Goal: Feedback & Contribution: Contribute content

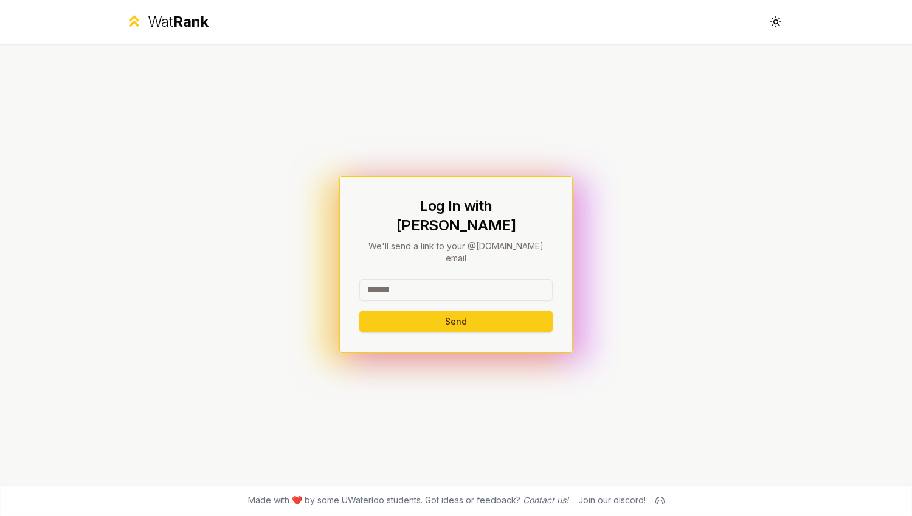
click at [438, 281] on input at bounding box center [455, 290] width 193 height 22
type input "*"
click at [435, 279] on input at bounding box center [455, 290] width 193 height 22
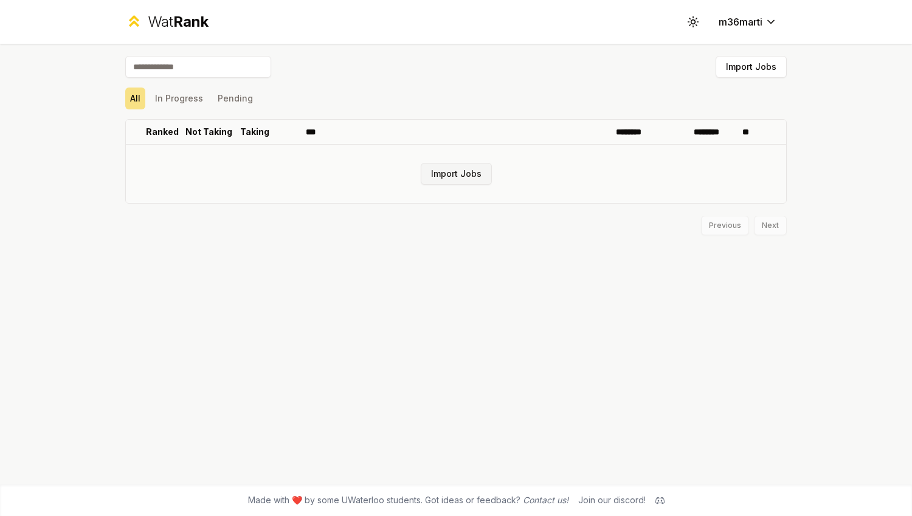
click at [447, 168] on button "Import Jobs" at bounding box center [456, 174] width 71 height 22
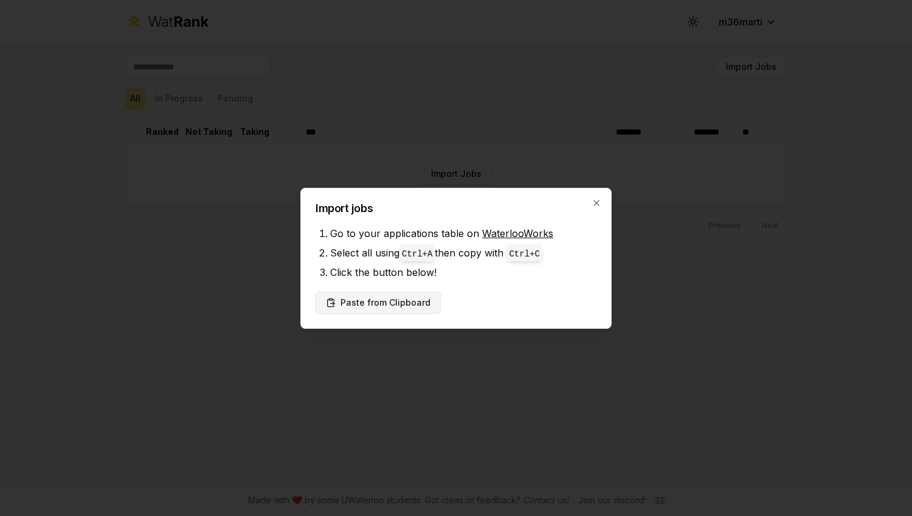
click at [394, 300] on button "Paste from Clipboard" at bounding box center [377, 303] width 125 height 22
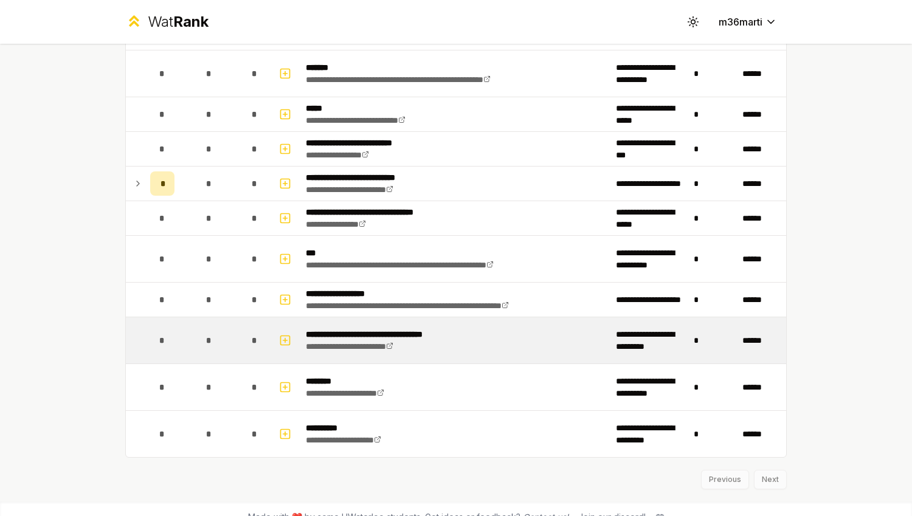
scroll to position [813, 0]
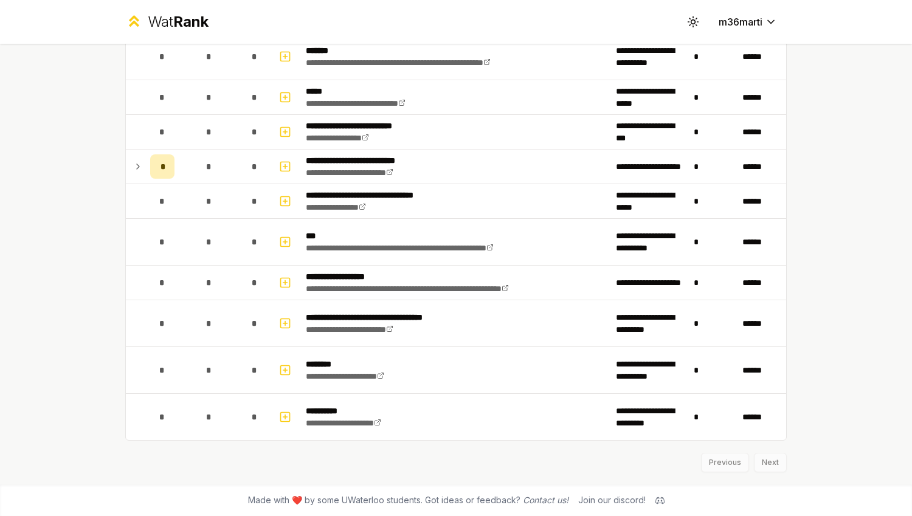
click at [715, 466] on div "Previous Next" at bounding box center [455, 457] width 661 height 32
click at [762, 465] on div "Previous Next" at bounding box center [455, 457] width 661 height 32
click at [731, 465] on div "Previous Next" at bounding box center [455, 457] width 661 height 32
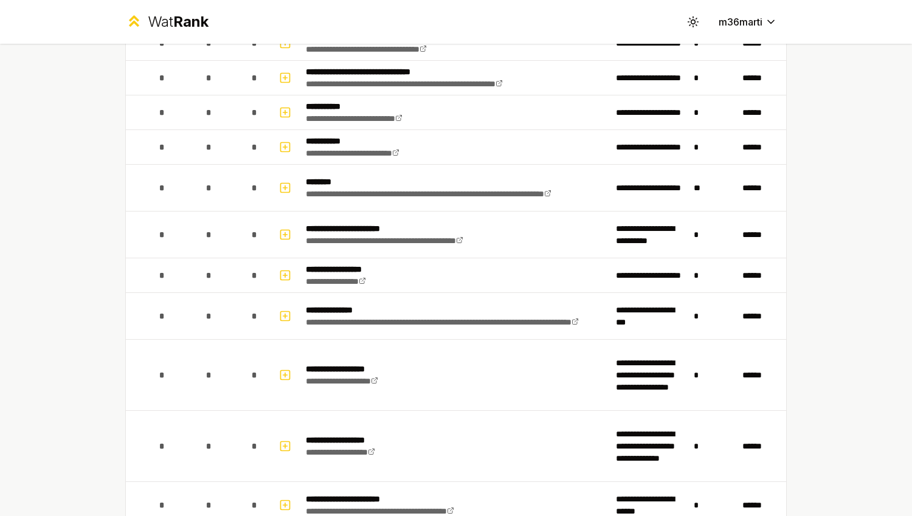
scroll to position [0, 0]
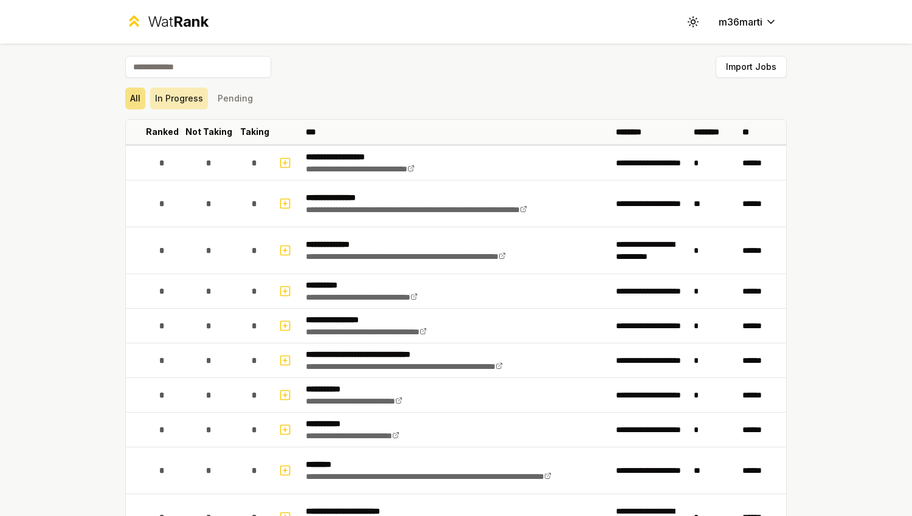
click at [176, 99] on button "In Progress" at bounding box center [179, 99] width 58 height 22
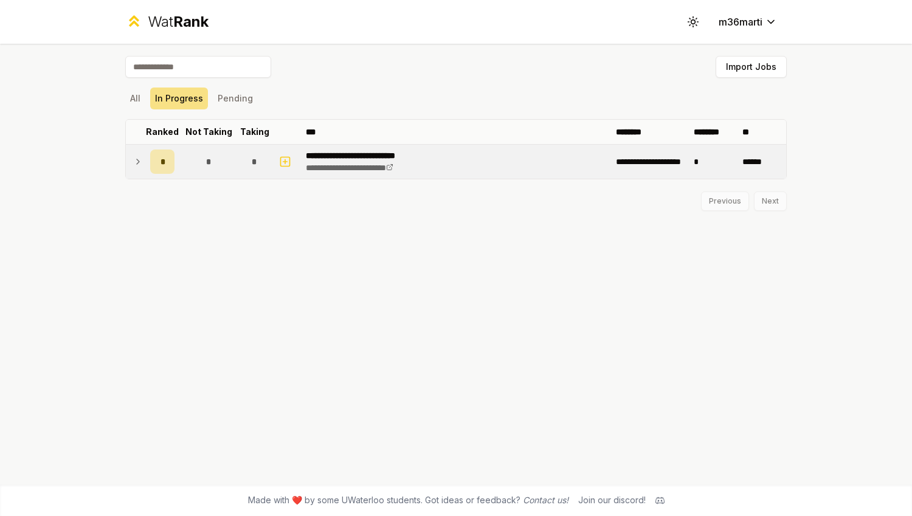
click at [162, 159] on span "*" at bounding box center [162, 162] width 4 height 12
click at [162, 159] on span "*" at bounding box center [162, 163] width 4 height 12
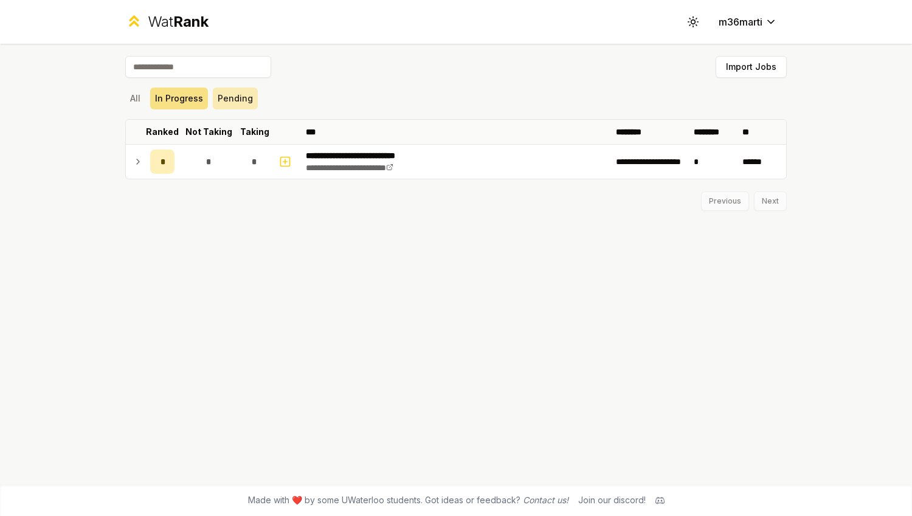
click at [224, 104] on button "Pending" at bounding box center [235, 99] width 45 height 22
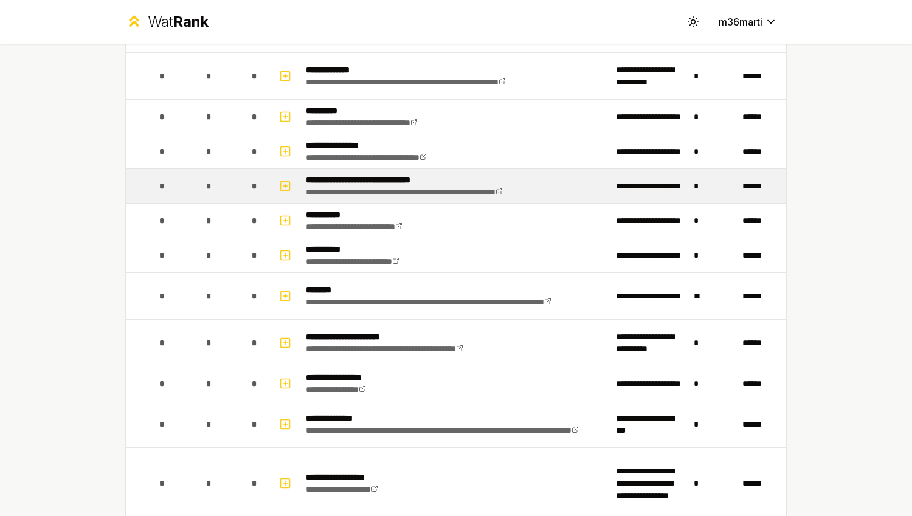
scroll to position [174, 0]
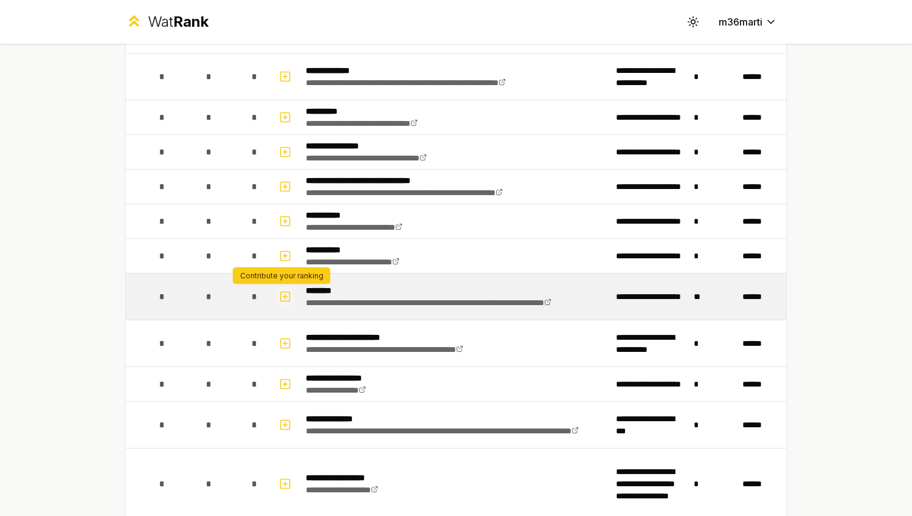
click at [285, 296] on icon "button" at bounding box center [285, 296] width 0 height 4
select select
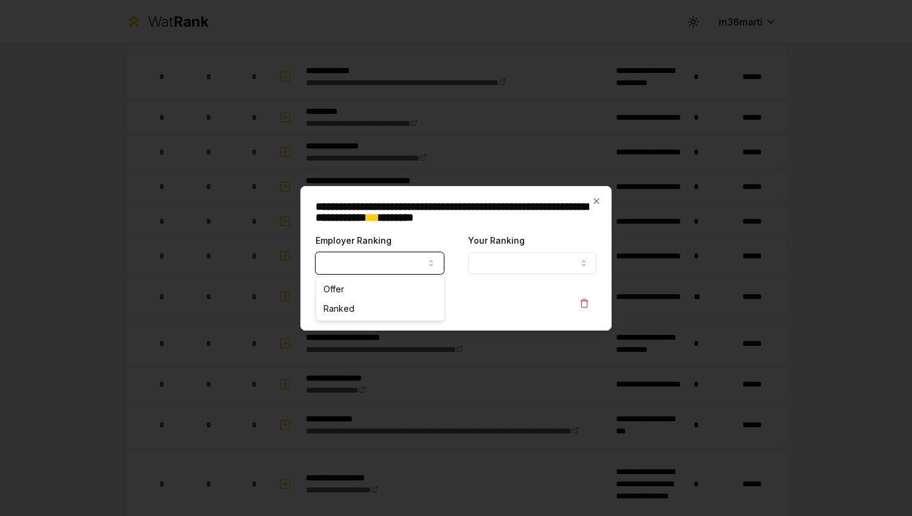
click at [428, 266] on icon "button" at bounding box center [431, 263] width 10 height 10
select select "******"
click at [557, 260] on button "Your Ranking" at bounding box center [532, 263] width 128 height 22
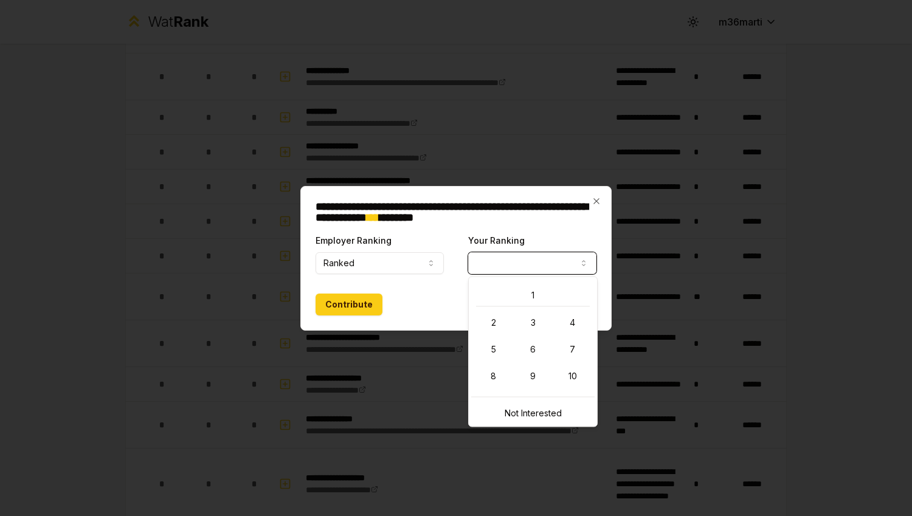
click at [557, 260] on button "Your Ranking" at bounding box center [532, 263] width 128 height 22
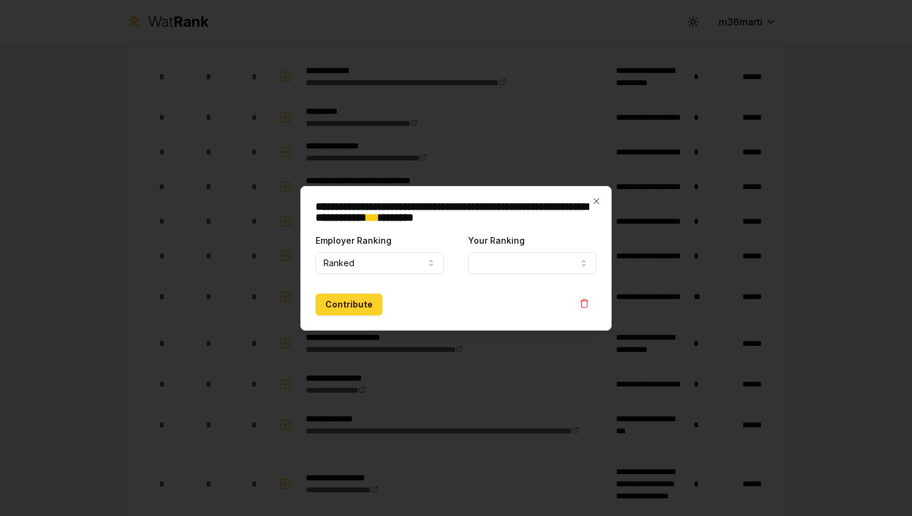
click at [345, 303] on button "Contribute" at bounding box center [348, 305] width 67 height 22
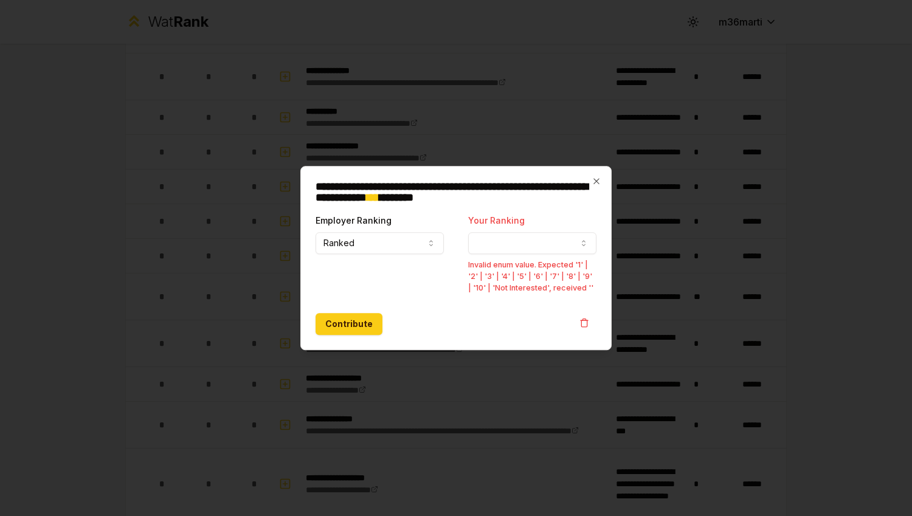
click at [556, 243] on button "Your Ranking" at bounding box center [532, 243] width 128 height 22
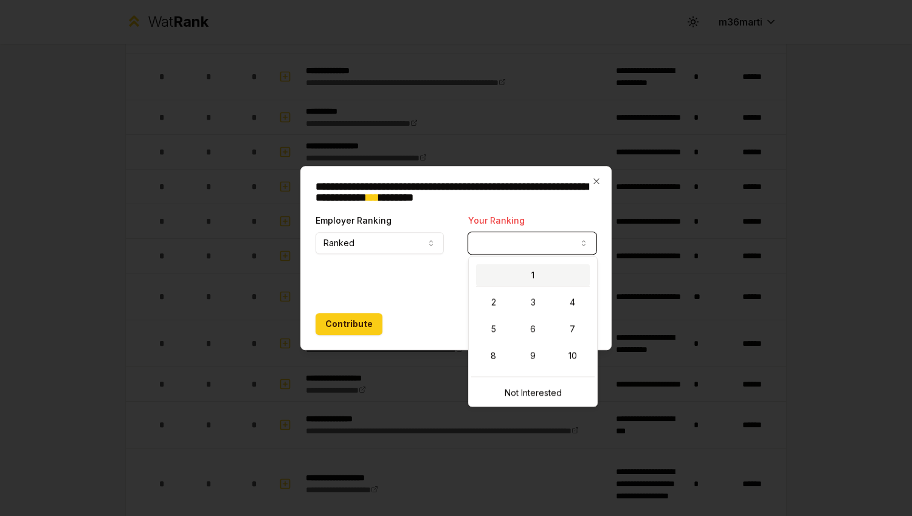
select select "*"
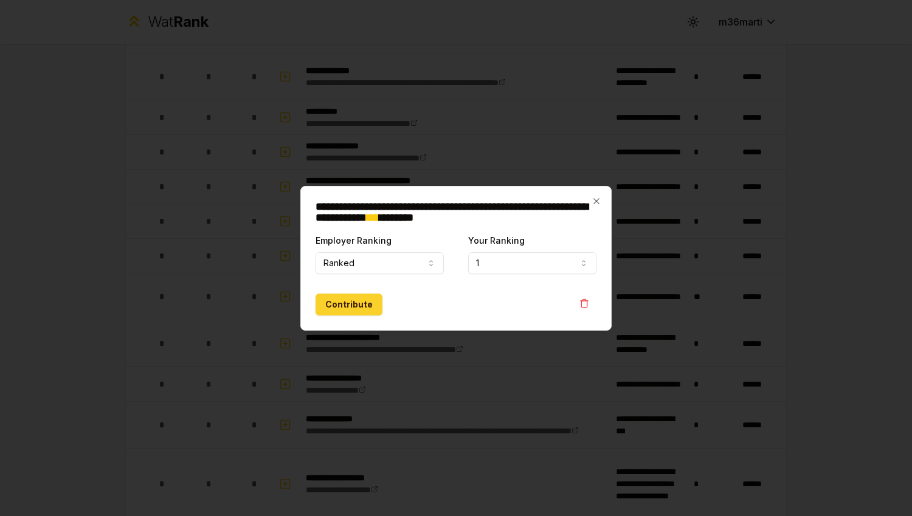
click at [334, 302] on button "Contribute" at bounding box center [348, 305] width 67 height 22
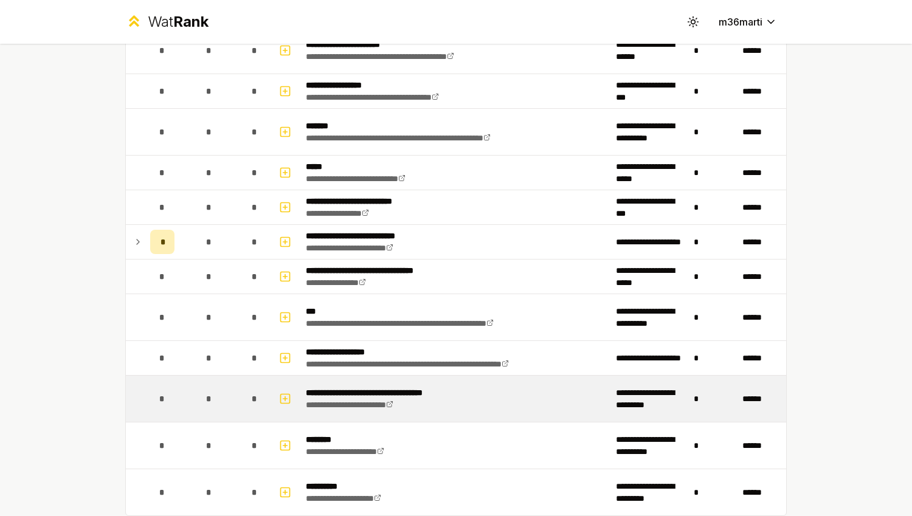
scroll to position [814, 0]
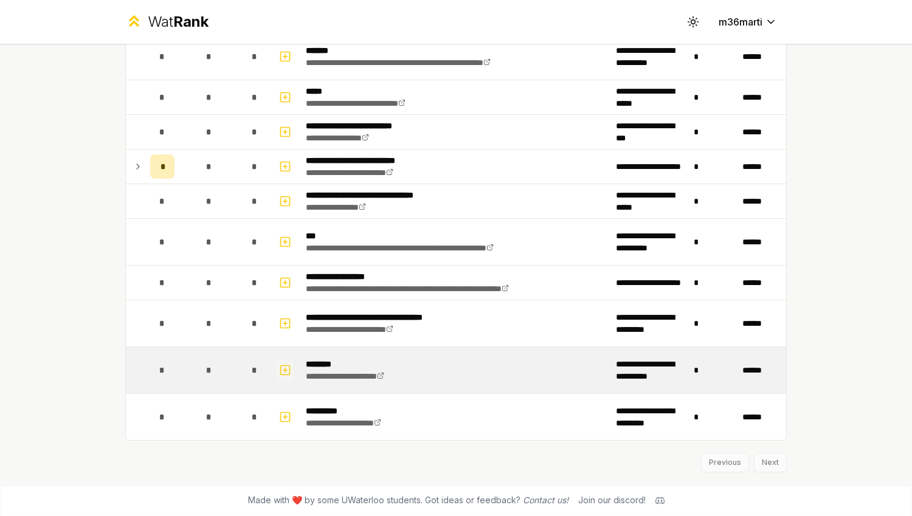
click at [285, 370] on icon "button" at bounding box center [285, 370] width 0 height 4
select select
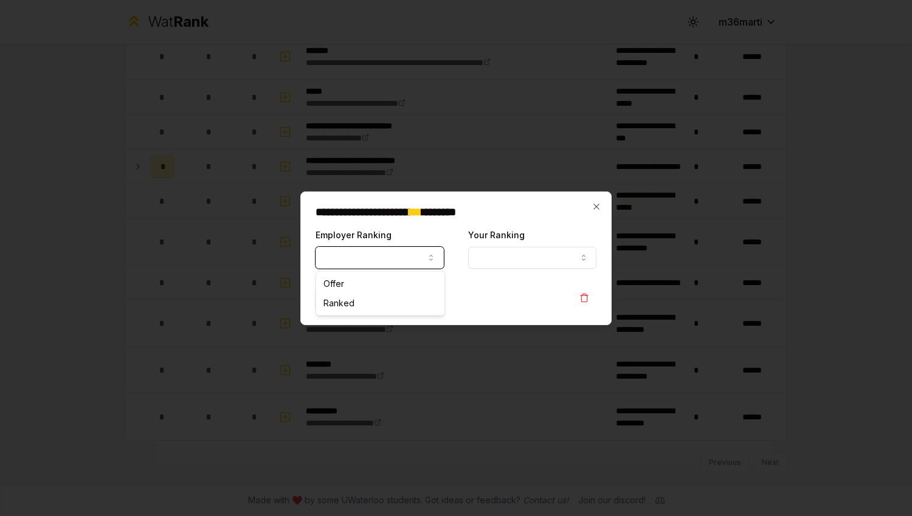
click at [415, 255] on button "Employer Ranking" at bounding box center [379, 258] width 128 height 22
select select "*****"
click at [532, 247] on button "Your Ranking" at bounding box center [532, 258] width 128 height 22
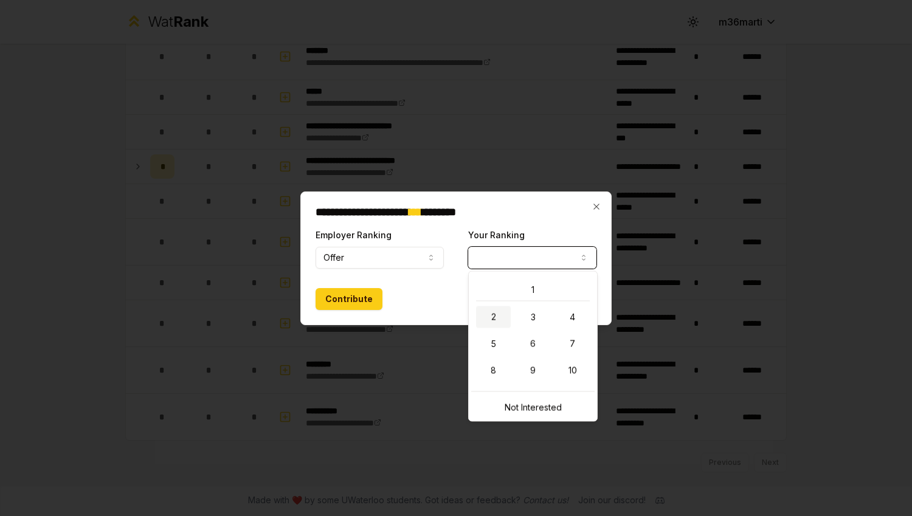
select select "*"
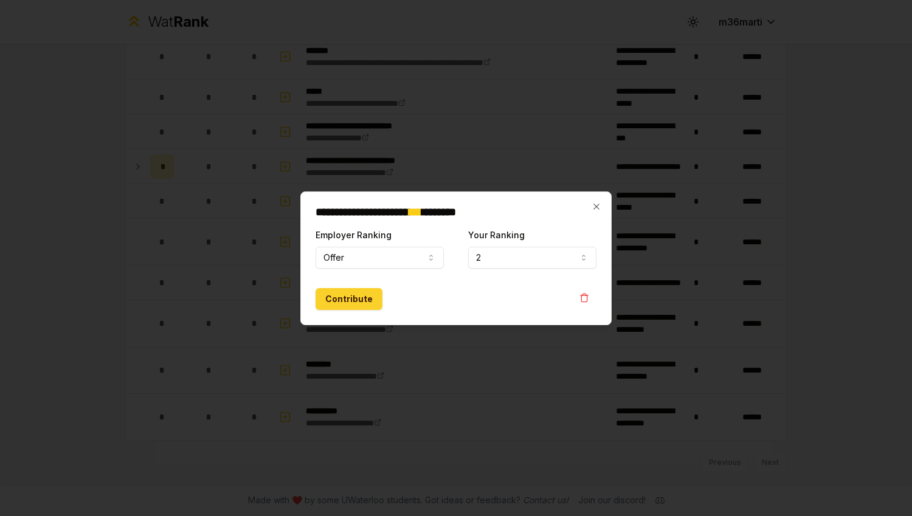
click at [358, 305] on button "Contribute" at bounding box center [348, 299] width 67 height 22
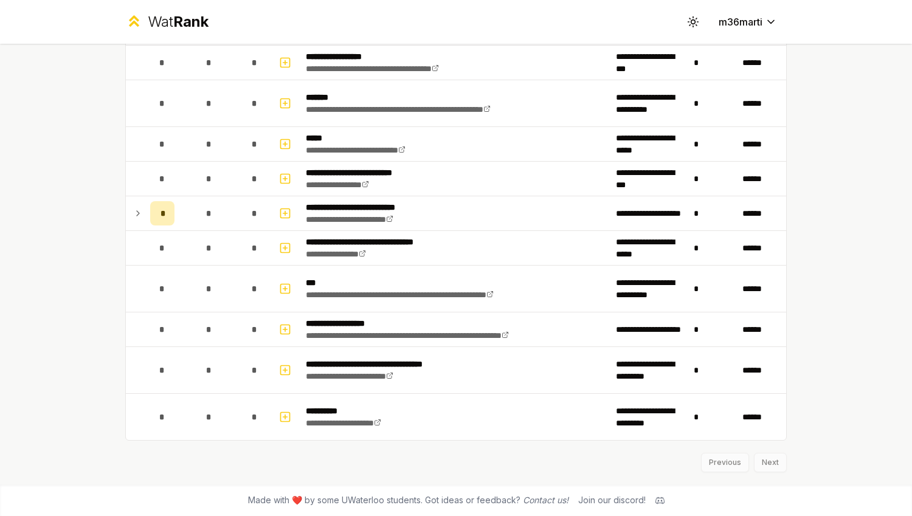
click at [769, 466] on div "Previous Next" at bounding box center [455, 457] width 661 height 32
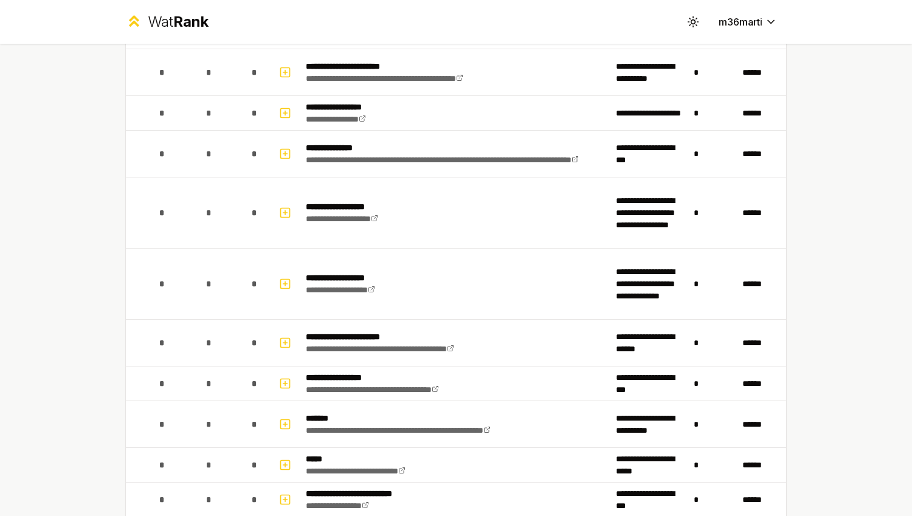
scroll to position [487, 0]
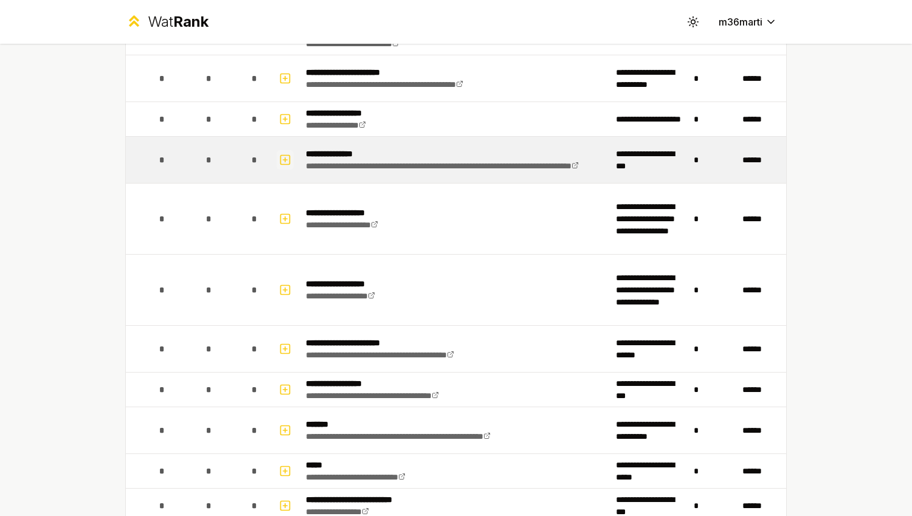
click at [279, 165] on icon "button" at bounding box center [285, 160] width 12 height 15
select select
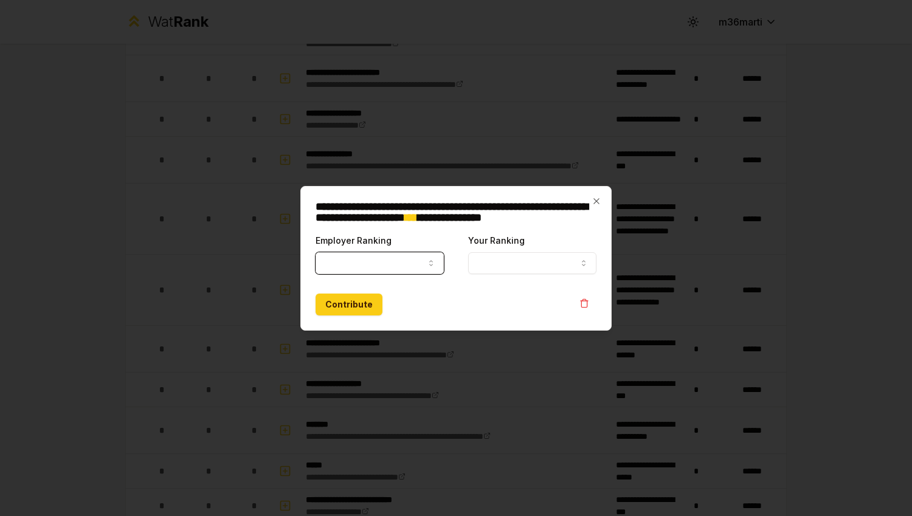
click at [414, 261] on button "Employer Ranking" at bounding box center [379, 263] width 128 height 22
select select "******"
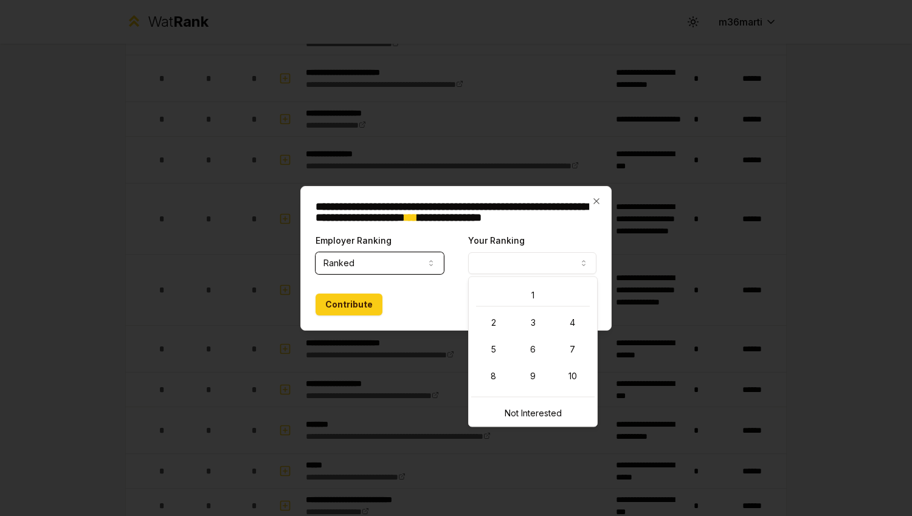
click at [563, 263] on button "Your Ranking" at bounding box center [532, 263] width 128 height 22
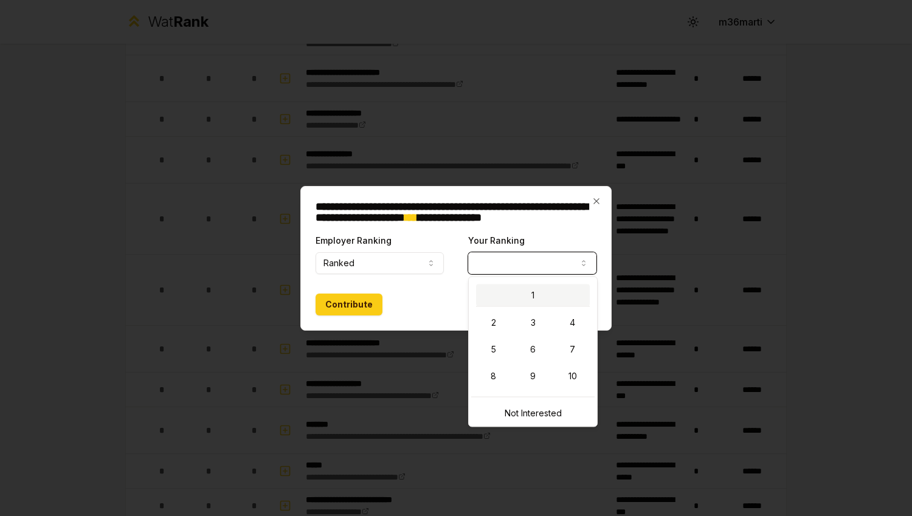
select select "*"
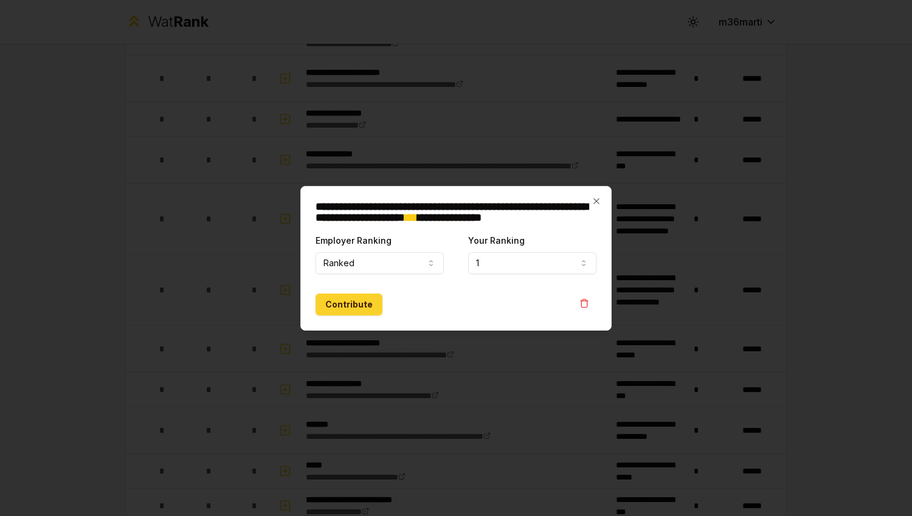
click at [363, 305] on button "Contribute" at bounding box center [348, 305] width 67 height 22
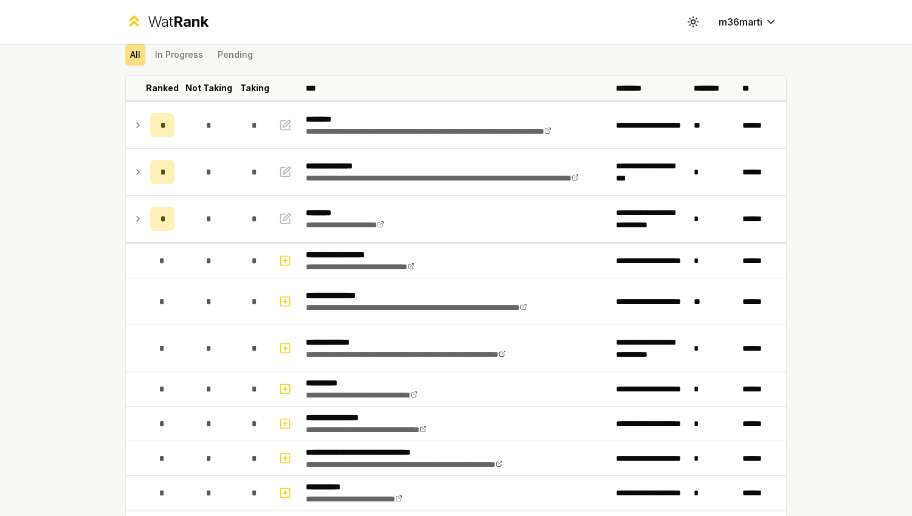
scroll to position [44, 0]
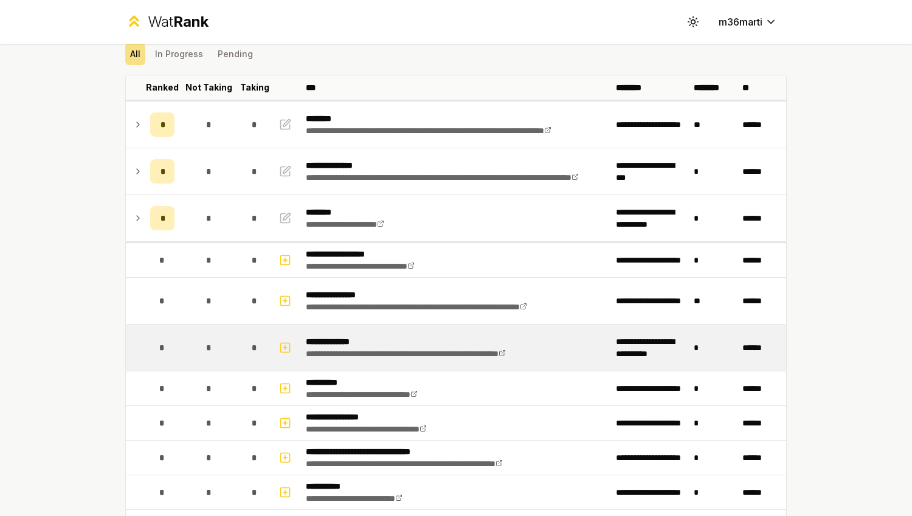
click at [291, 343] on td at bounding box center [286, 348] width 29 height 46
click at [280, 346] on icon "button" at bounding box center [285, 347] width 12 height 15
select select
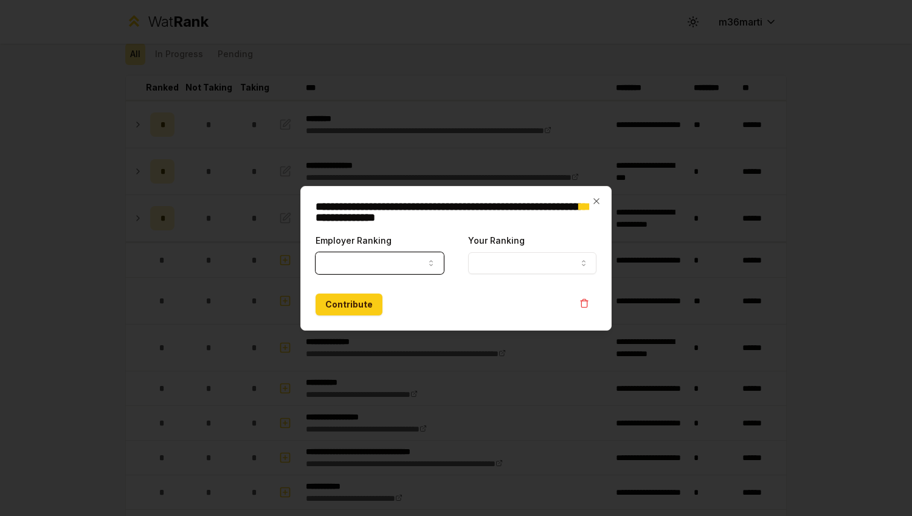
click at [397, 252] on button "Employer Ranking" at bounding box center [379, 263] width 128 height 22
select select "******"
click at [547, 268] on button "Your Ranking" at bounding box center [532, 263] width 128 height 22
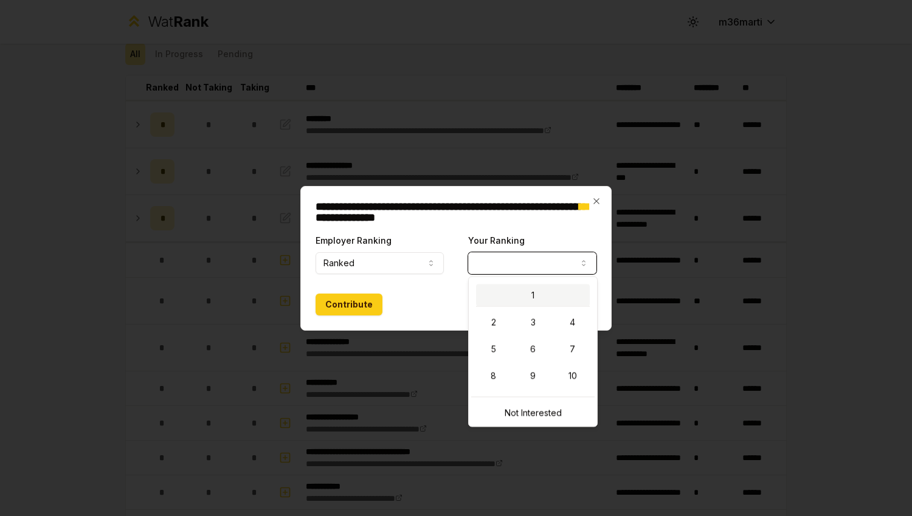
select select "*"
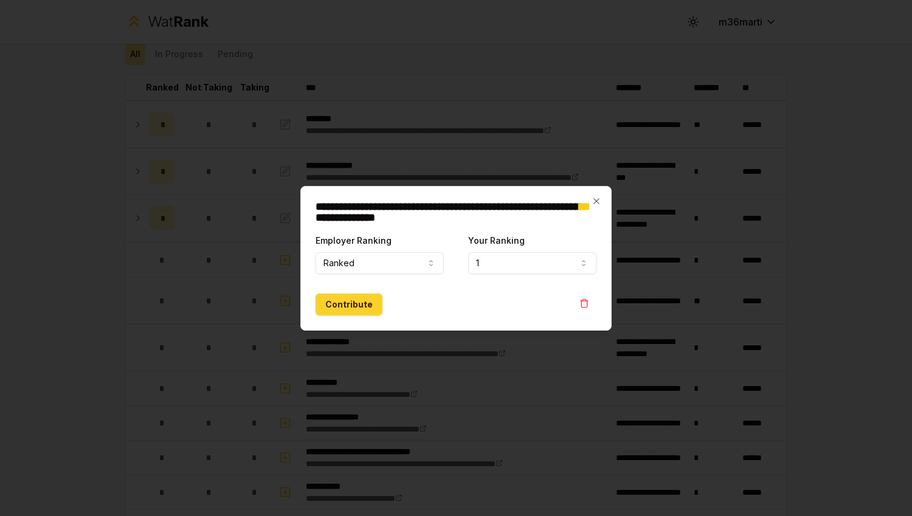
click at [345, 311] on button "Contribute" at bounding box center [348, 305] width 67 height 22
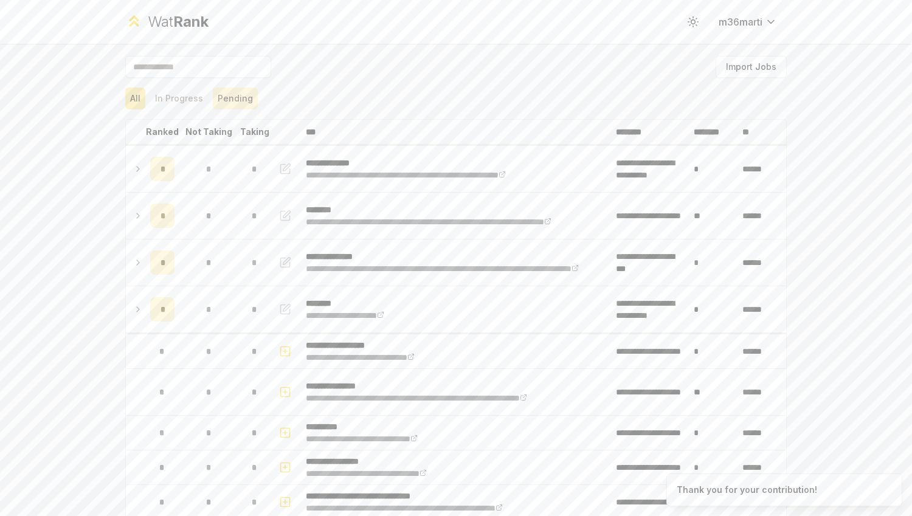
click at [232, 94] on button "Pending" at bounding box center [235, 99] width 45 height 22
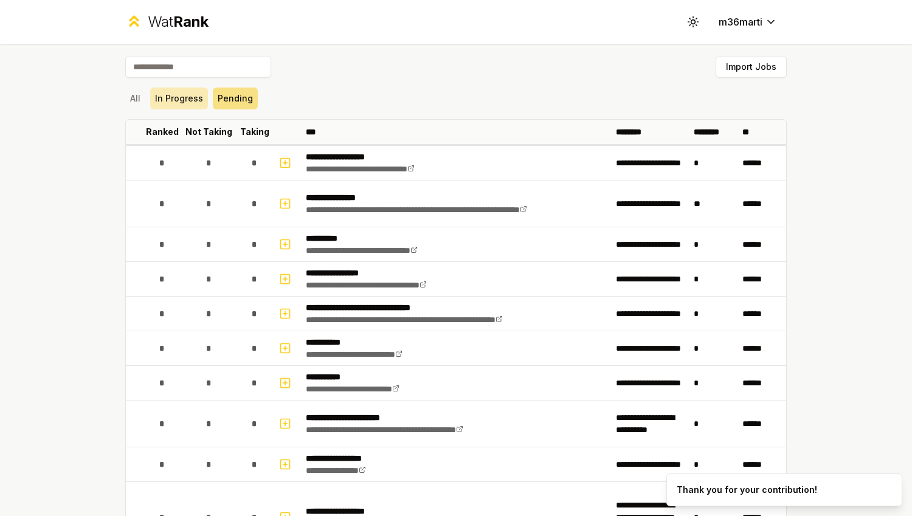
click at [199, 102] on button "In Progress" at bounding box center [179, 99] width 58 height 22
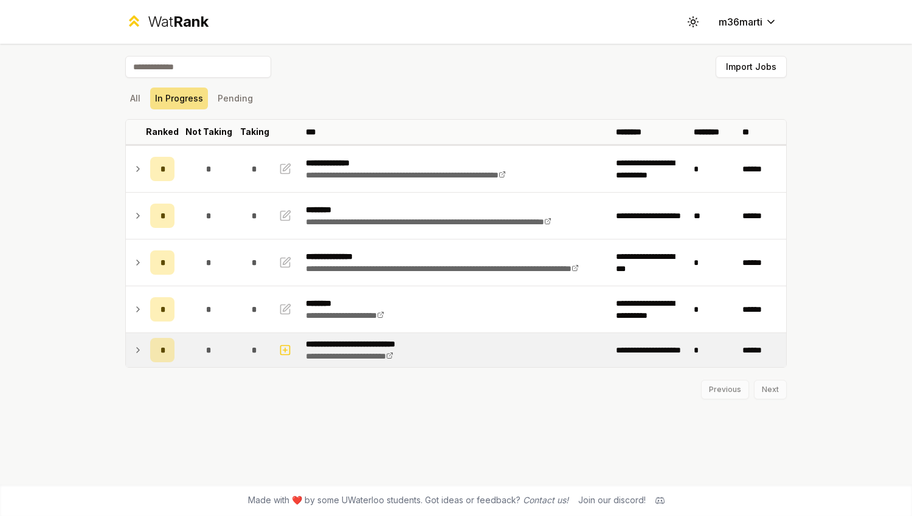
click at [164, 339] on div "*" at bounding box center [162, 350] width 24 height 24
click at [144, 346] on td at bounding box center [135, 351] width 19 height 34
click at [255, 343] on div "*" at bounding box center [255, 350] width 24 height 24
click at [255, 343] on div "*" at bounding box center [255, 351] width 24 height 24
click at [255, 343] on div "*" at bounding box center [255, 350] width 24 height 24
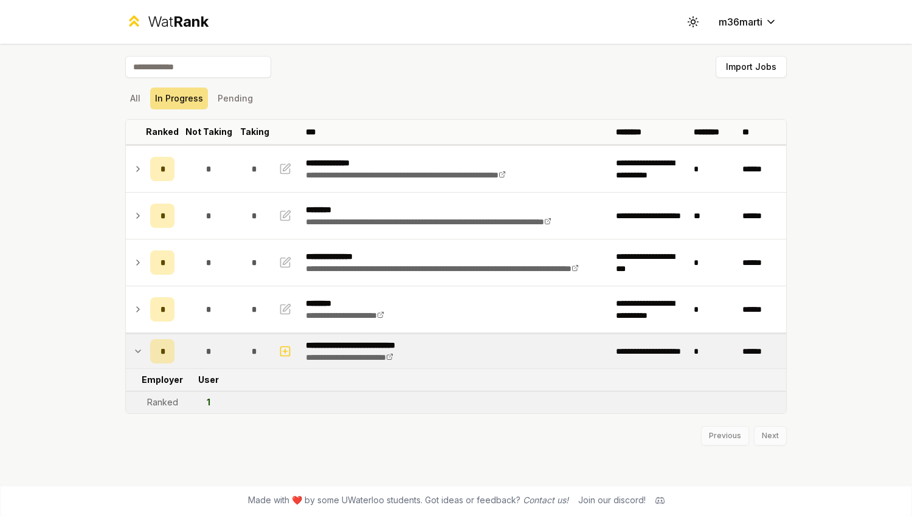
click at [255, 343] on div "*" at bounding box center [255, 351] width 24 height 24
